Goal: Complete application form: Complete application form

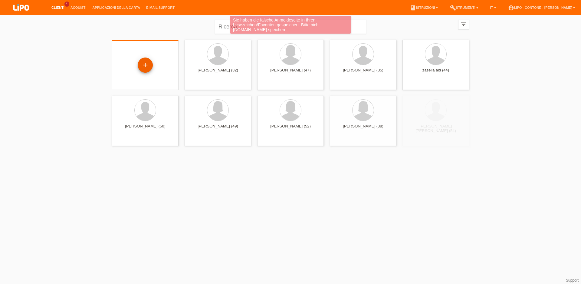
click at [139, 65] on div "+" at bounding box center [145, 64] width 15 height 15
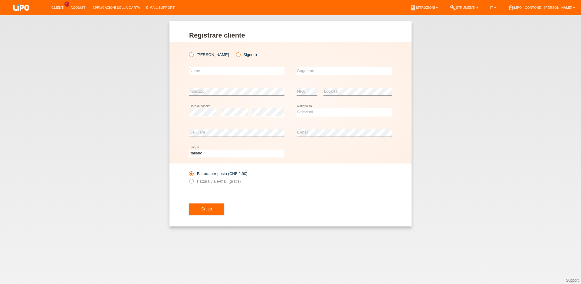
click at [235, 51] on icon at bounding box center [235, 51] width 0 height 0
click at [236, 56] on input "Signora" at bounding box center [238, 54] width 4 height 4
radio input "true"
drag, startPoint x: 214, startPoint y: 68, endPoint x: 216, endPoint y: 70, distance: 3.2
click at [215, 69] on input "text" at bounding box center [236, 71] width 95 height 8
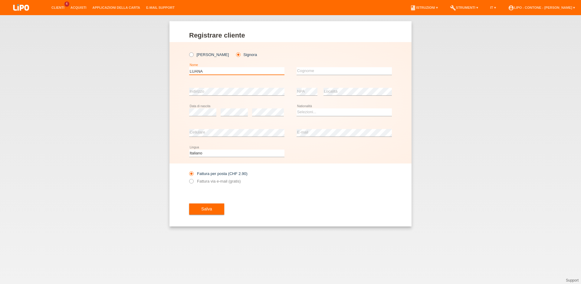
type input "LUANA"
type input "MEIER"
click at [330, 107] on div "Selezioni... Svizzera Austria Germania Liechtenstein ------------ Afghanistan A…" at bounding box center [343, 112] width 95 height 21
click at [296, 108] on select "Selezioni... Svizzera Austria Germania Liechtenstein ------------ Afghanistan A…" at bounding box center [343, 111] width 95 height 7
select select "CH"
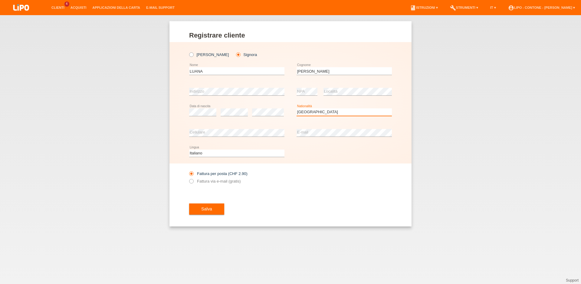
click at [0, 0] on option "Svizzera" at bounding box center [0, 0] width 0 height 0
click at [232, 183] on label "Fattura via e-mail (gratis)" at bounding box center [214, 181] width 51 height 5
click at [193, 184] on input "Fattura via e-mail (gratis)" at bounding box center [191, 183] width 4 height 8
radio input "true"
click at [208, 210] on span "Salva" at bounding box center [206, 208] width 11 height 5
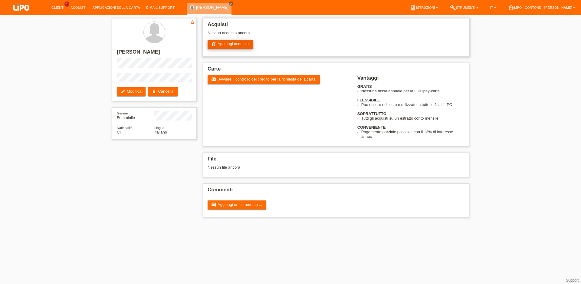
click at [247, 47] on link "add_shopping_cart Aggiungi acquisto" at bounding box center [229, 44] width 45 height 9
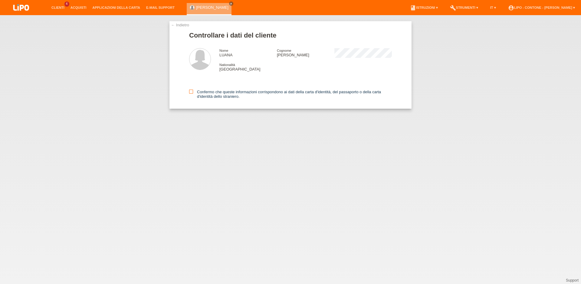
click at [194, 94] on label "Confermo che queste informazioni corrispondono ai dati della carta d'identità, …" at bounding box center [290, 94] width 203 height 9
click at [193, 93] on input "Confermo che queste informazioni corrispondono ai dati della carta d'identità, …" at bounding box center [191, 92] width 4 height 4
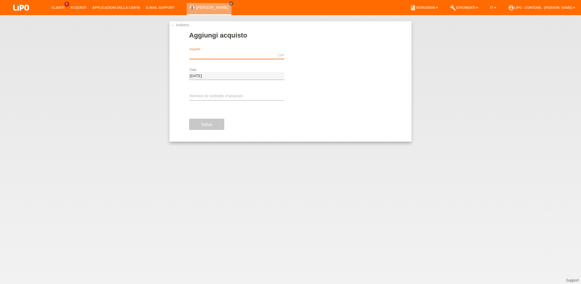
click at [211, 56] on input "text" at bounding box center [236, 55] width 95 height 8
type input "1339.20"
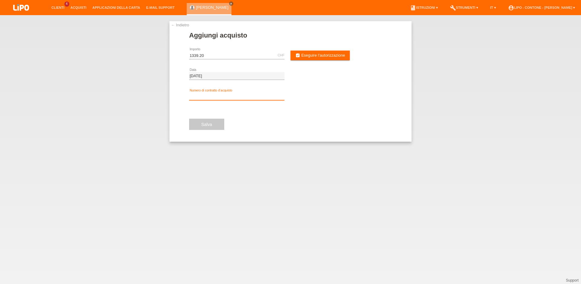
click at [237, 96] on input "text" at bounding box center [236, 97] width 95 height 8
click at [328, 53] on link "assignment_turned_in Eseguire l’autorizzazione" at bounding box center [319, 56] width 59 height 10
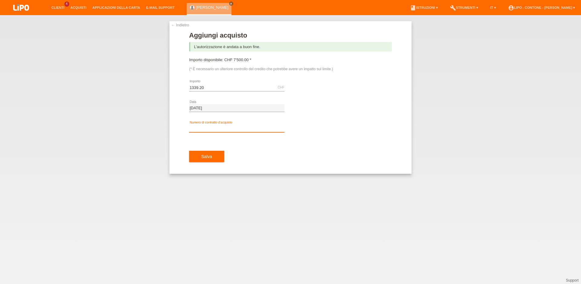
click at [210, 129] on input "text" at bounding box center [236, 129] width 95 height 8
click at [132, 130] on div "← Indietro Aggiungi acquisto L’autorizzazione è andata a buon fine. Importo dis…" at bounding box center [290, 149] width 581 height 269
click at [213, 128] on input "text" at bounding box center [236, 129] width 95 height 8
type input "xm0s73"
click at [213, 158] on button "Salva" at bounding box center [206, 156] width 35 height 11
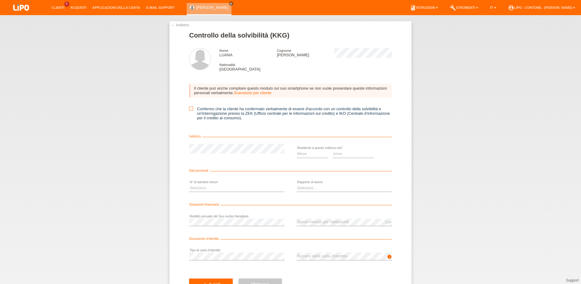
click at [189, 110] on icon at bounding box center [191, 108] width 4 height 4
click at [189, 110] on input "Confermo che la cliente ha confermato verbalmente di essere d'accordo con un co…" at bounding box center [191, 108] width 4 height 4
checkbox input "true"
click at [296, 150] on select "Mese 01 02 03 04 05 06 07 08 09 10" at bounding box center [311, 153] width 31 height 7
select select "03"
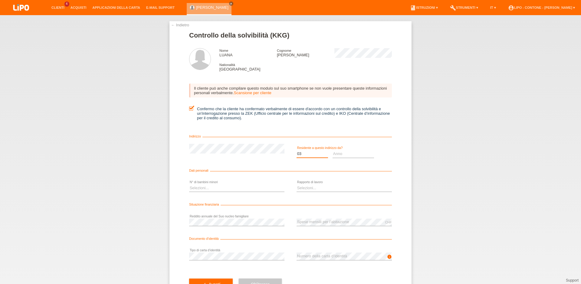
click at [0, 0] on option "03" at bounding box center [0, 0] width 0 height 0
click at [332, 150] on select "Anno 2025 2024 2023 2022 2021 2020 2019 2018 2017 2016 2015 2014 2013 2012 2011…" at bounding box center [353, 153] width 42 height 7
select select "2015"
click at [0, 0] on option "2015" at bounding box center [0, 0] width 0 height 0
click at [189, 184] on select "Selezioni... 0 1 2 3 4 5 6 7 8 9" at bounding box center [236, 187] width 95 height 7
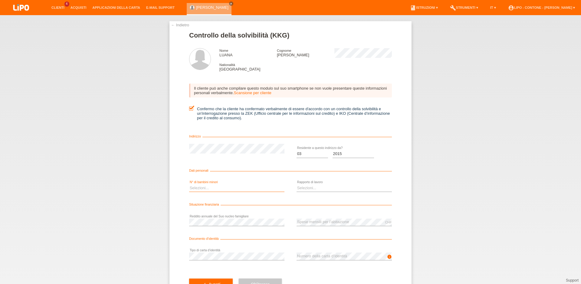
select select "0"
click at [0, 0] on option "0" at bounding box center [0, 0] width 0 height 0
click at [296, 184] on select "Selezioni... A tempo indeterminato A tempo determinato Apprendista/studente Pen…" at bounding box center [343, 187] width 95 height 7
select select "UNLIMITED"
click at [0, 0] on option "A tempo indeterminato" at bounding box center [0, 0] width 0 height 0
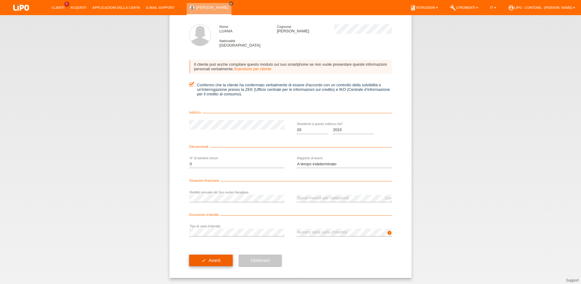
click at [208, 259] on span "Avanti" at bounding box center [214, 260] width 12 height 5
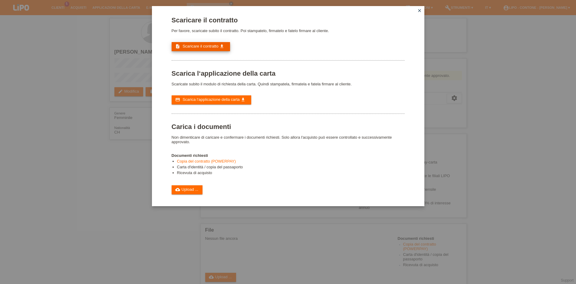
click at [211, 48] on span "Scaricare il contratto" at bounding box center [200, 46] width 36 height 5
click at [207, 98] on div "Scaricare il contratto Per favore, scaricate subito il contratto. Poi stampatel…" at bounding box center [287, 105] width 233 height 178
click at [207, 101] on link "credit_card Scarica l‘applicazione della carta get_app" at bounding box center [211, 99] width 80 height 9
drag, startPoint x: 194, startPoint y: 201, endPoint x: 189, endPoint y: 199, distance: 4.7
click at [193, 194] on link "cloud_upload Upload ..." at bounding box center [186, 189] width 31 height 9
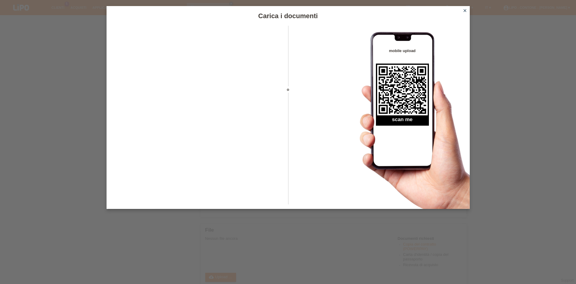
click at [463, 11] on icon "close" at bounding box center [464, 10] width 5 height 5
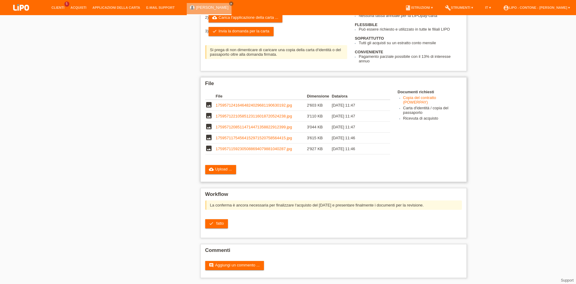
scroll to position [145, 0]
click at [211, 222] on icon "check" at bounding box center [211, 223] width 5 height 5
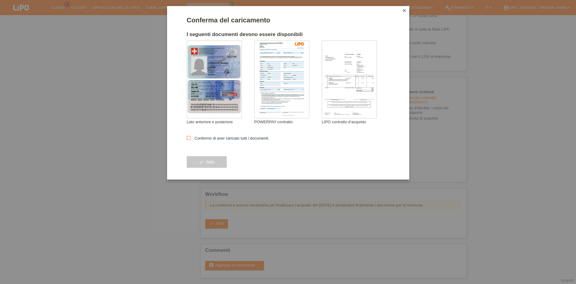
click at [188, 137] on icon at bounding box center [189, 138] width 4 height 4
click at [188, 137] on input "Confermo di aver caricato tutti i documenti." at bounding box center [189, 138] width 4 height 4
checkbox input "true"
click at [207, 168] on button "check fatto" at bounding box center [207, 161] width 40 height 11
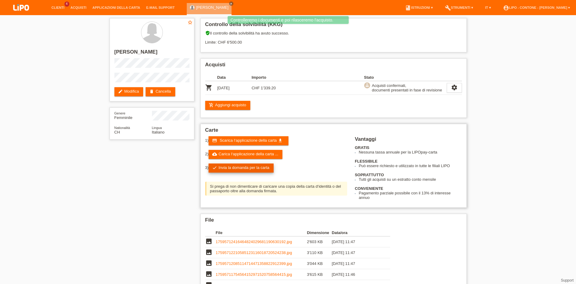
click at [238, 170] on link "check Invia la domanda per la carta" at bounding box center [240, 167] width 65 height 9
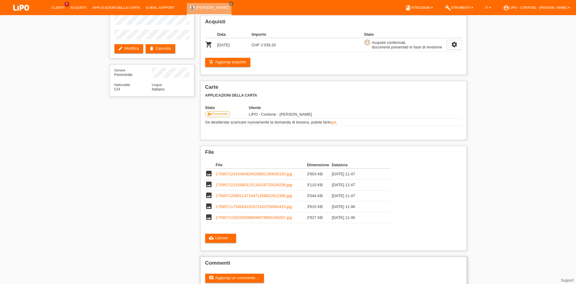
scroll to position [62, 0]
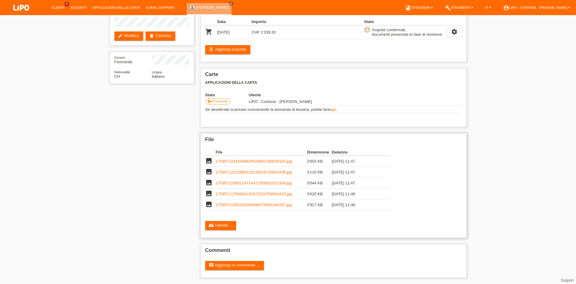
click at [223, 160] on link "17595712416464824029681190630192.jpg" at bounding box center [254, 161] width 76 height 5
click at [219, 170] on link "17595712210585123116018720524238.jpg" at bounding box center [254, 172] width 76 height 5
